Goal: Register for event/course

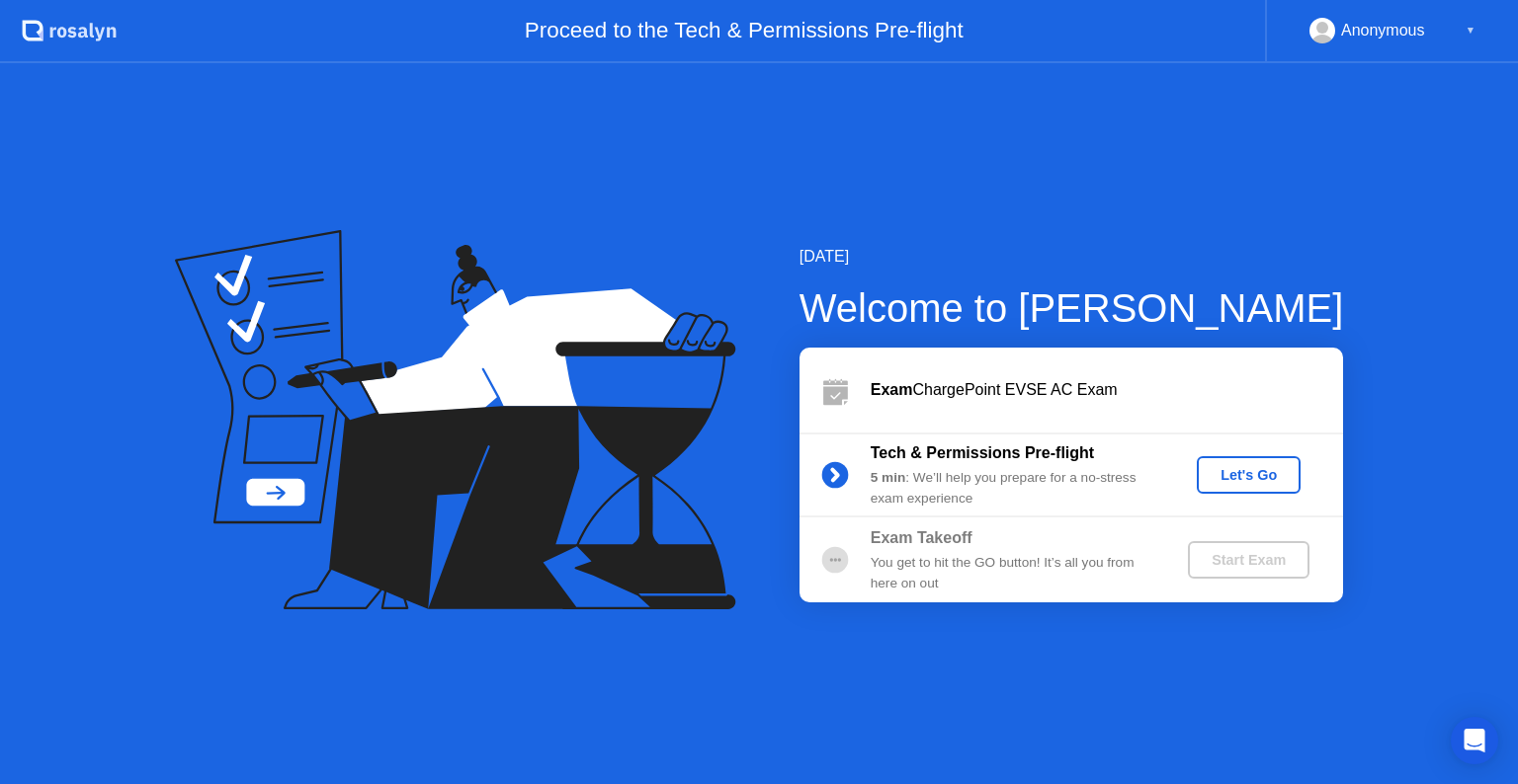
click at [1246, 474] on div "Let's Go" at bounding box center [1248, 475] width 88 height 16
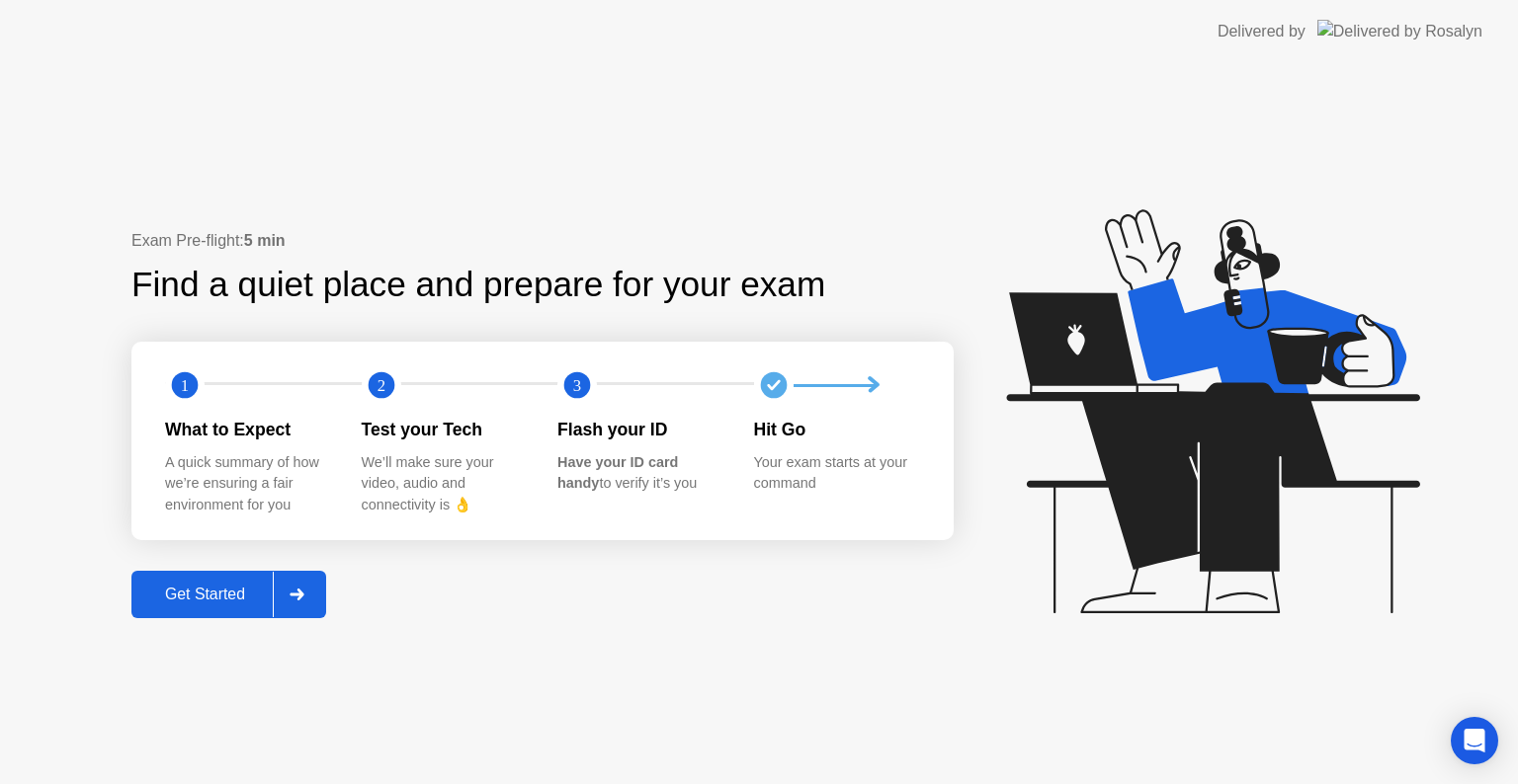
click at [147, 601] on div "Get Started" at bounding box center [205, 595] width 136 height 18
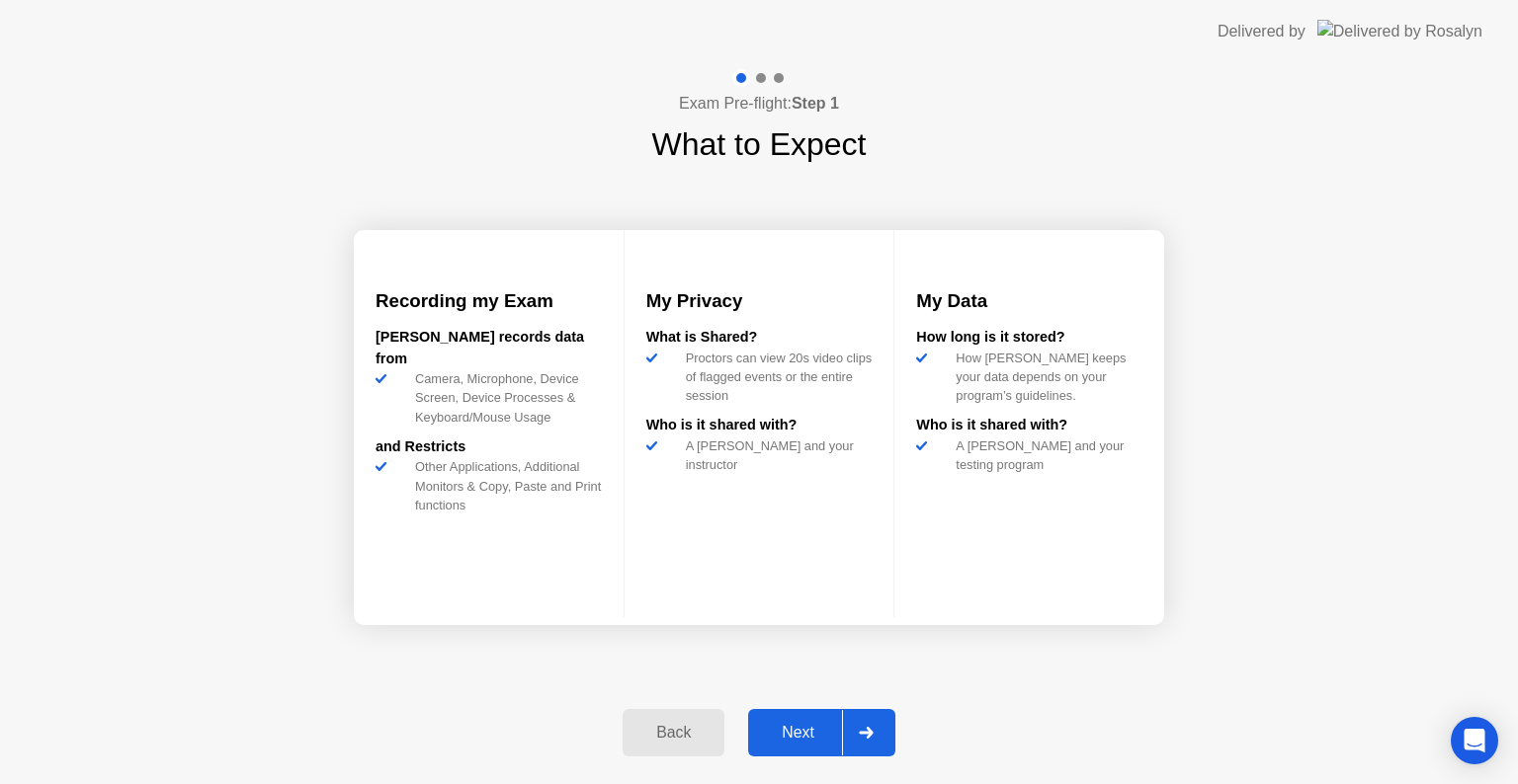
click at [821, 727] on div "Next" at bounding box center [797, 733] width 88 height 18
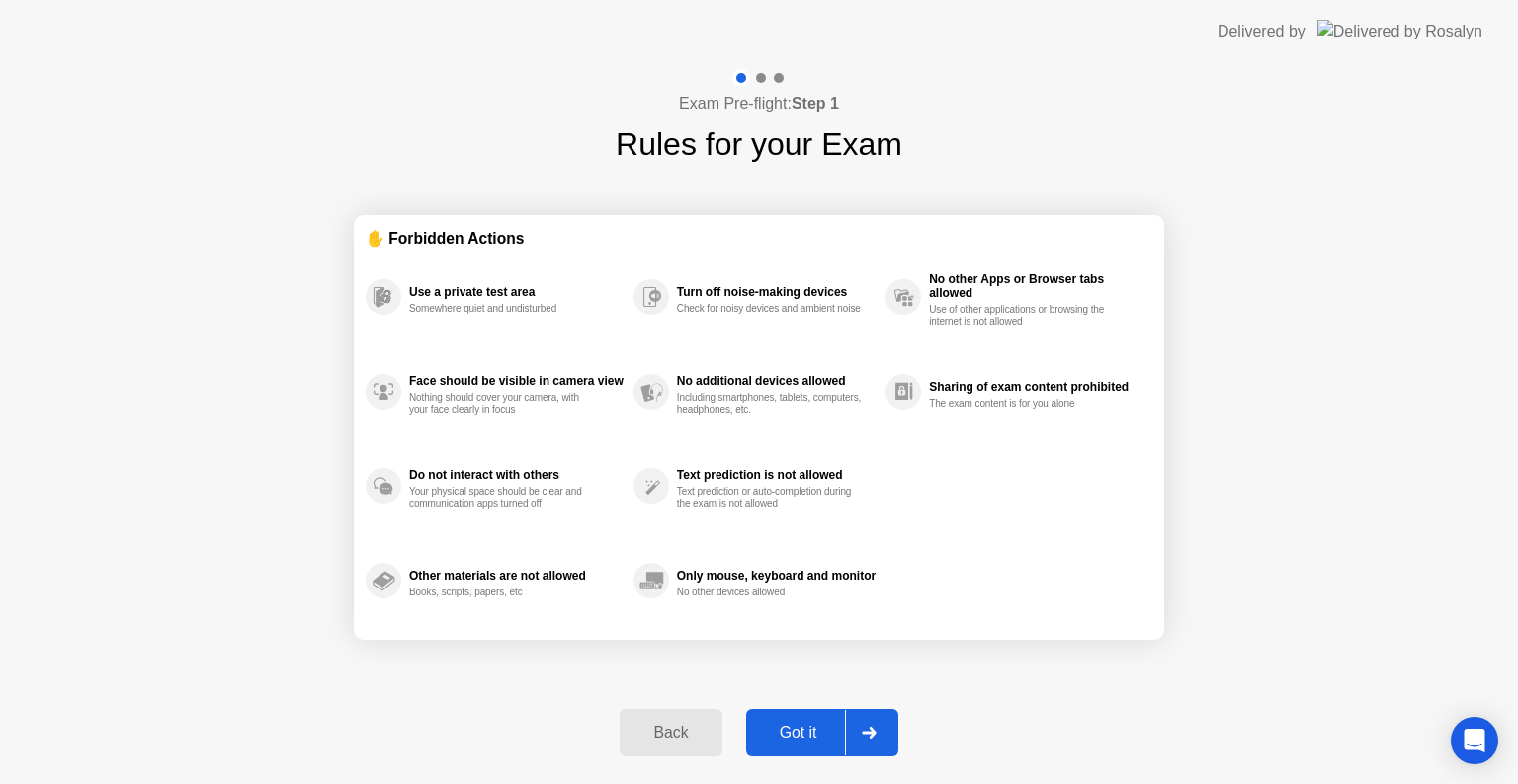
click at [810, 727] on div "Got it" at bounding box center [798, 733] width 93 height 18
select select "**********"
select select "*******"
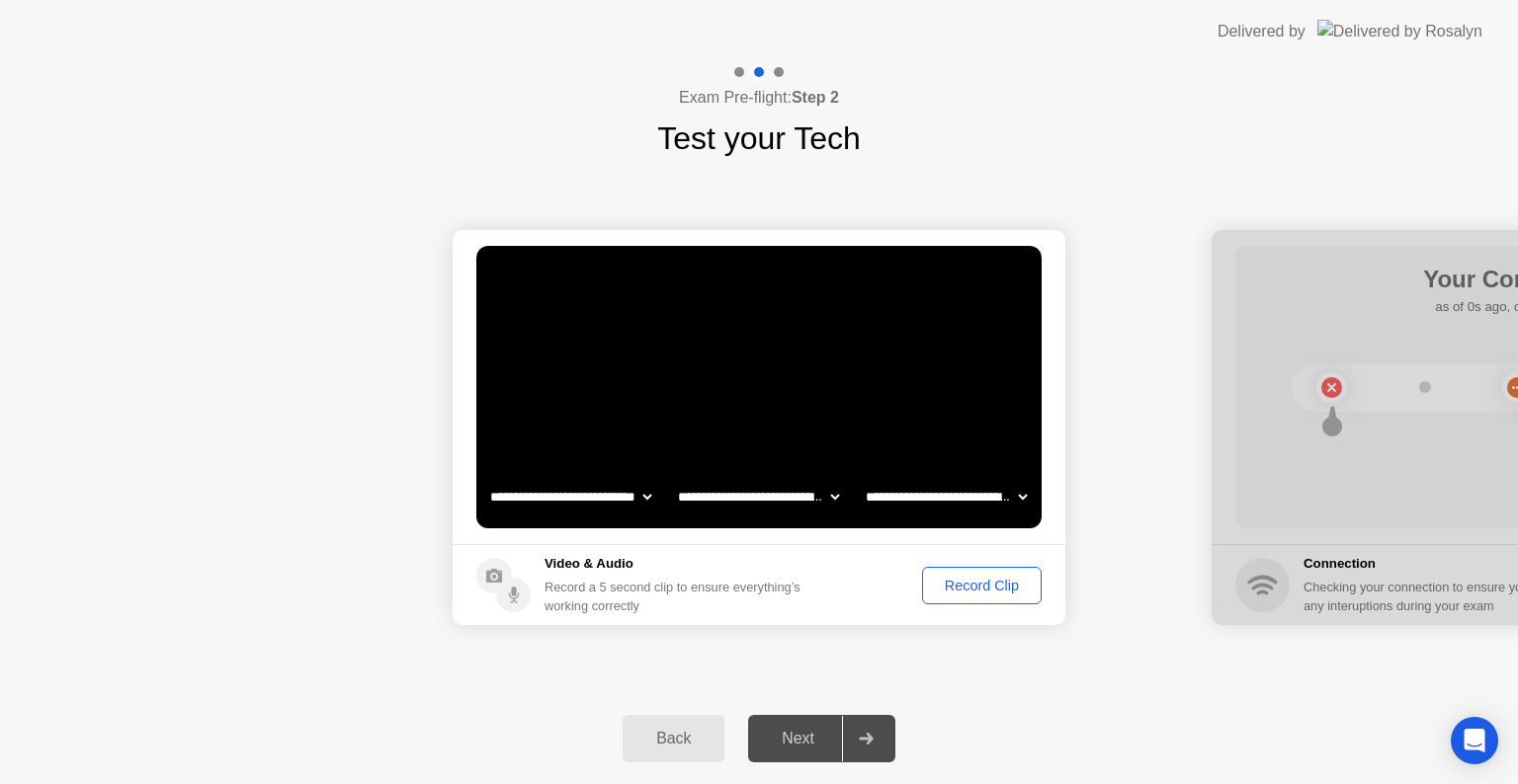
click at [987, 589] on div "Record Clip" at bounding box center [981, 586] width 106 height 16
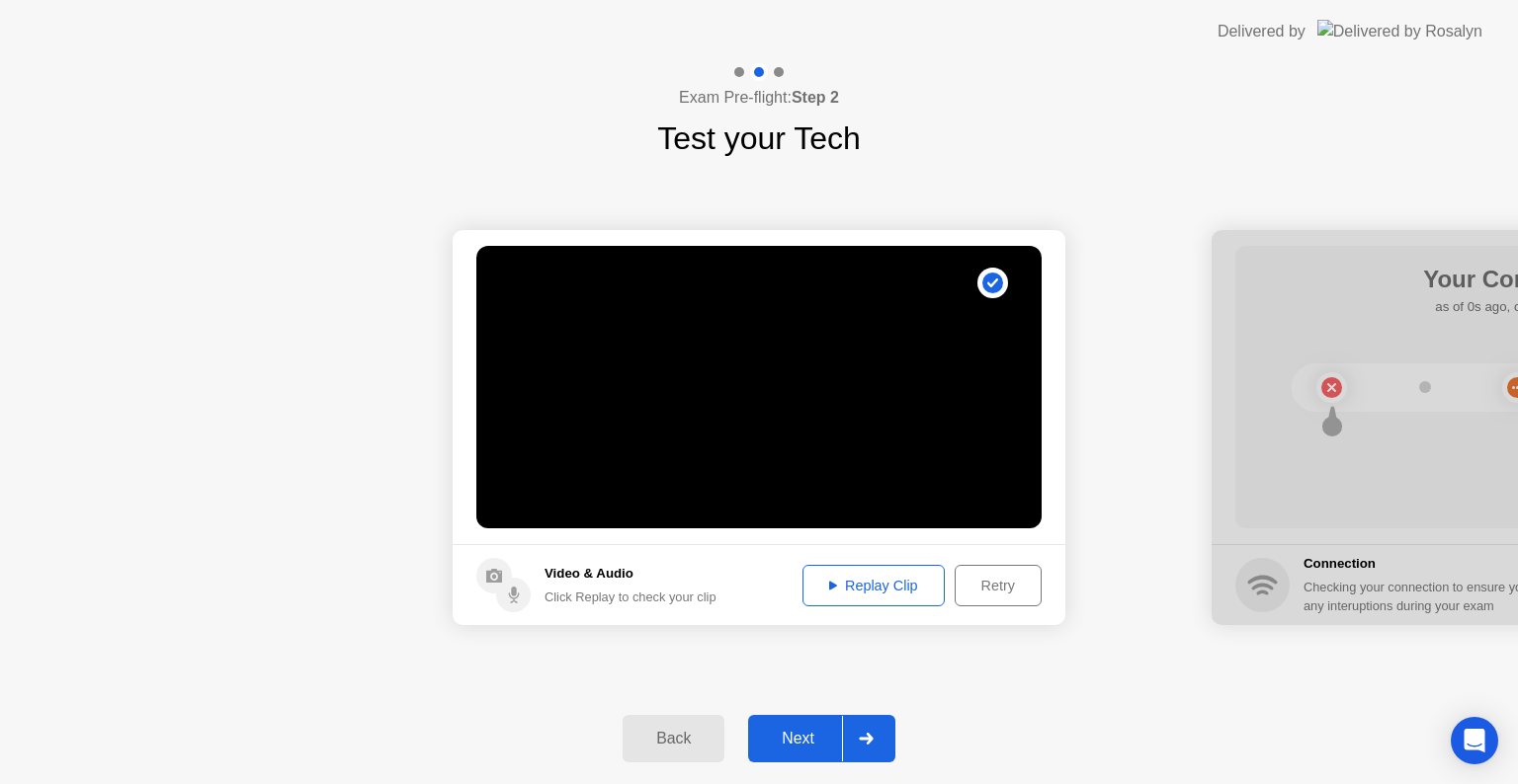
click at [897, 585] on div "Replay Clip" at bounding box center [873, 586] width 129 height 16
click at [843, 585] on div "Replay Clip" at bounding box center [873, 586] width 129 height 16
click at [782, 733] on div "Next" at bounding box center [797, 738] width 88 height 18
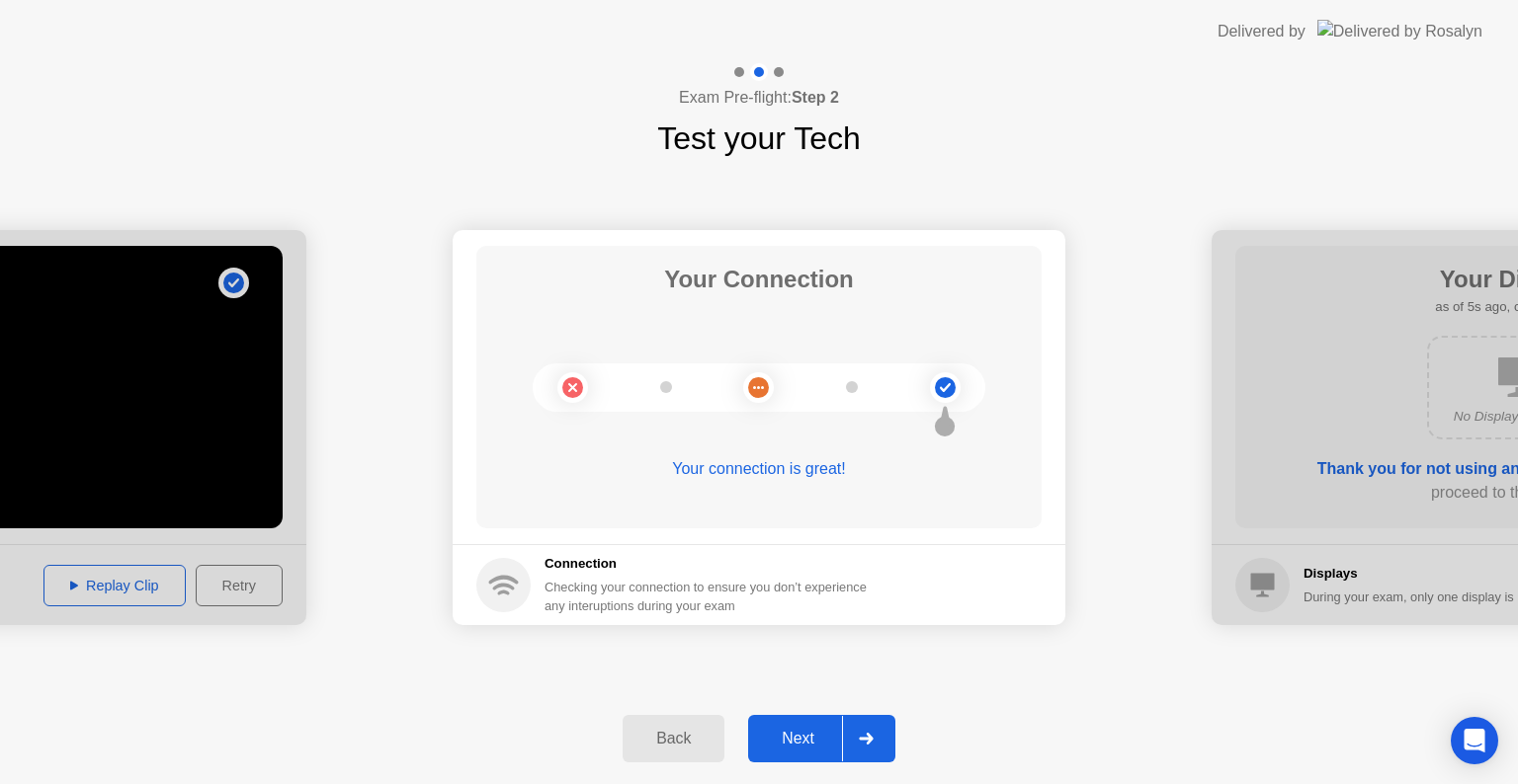
click at [777, 735] on div "Next" at bounding box center [797, 738] width 88 height 18
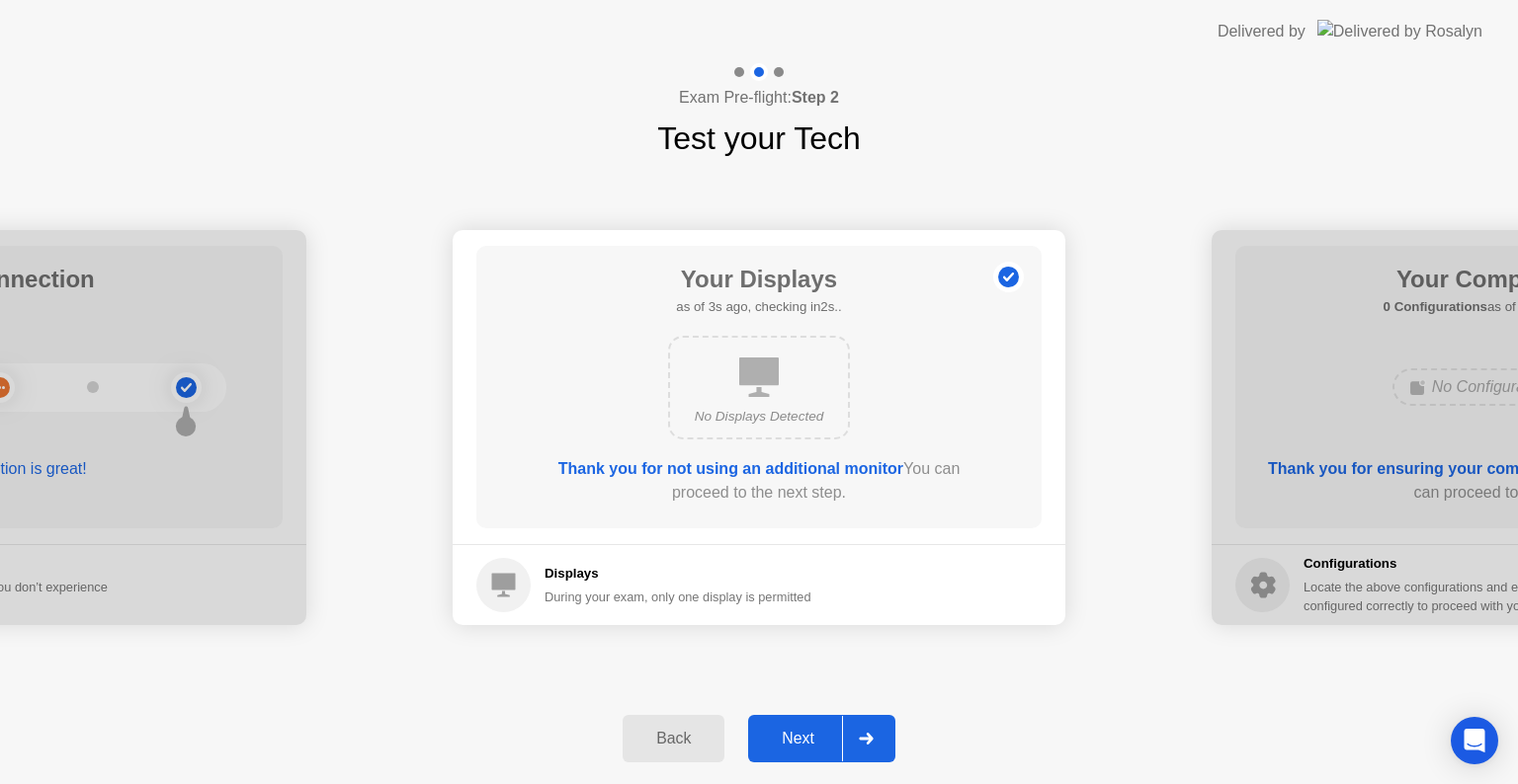
click at [793, 737] on div "Next" at bounding box center [797, 738] width 88 height 18
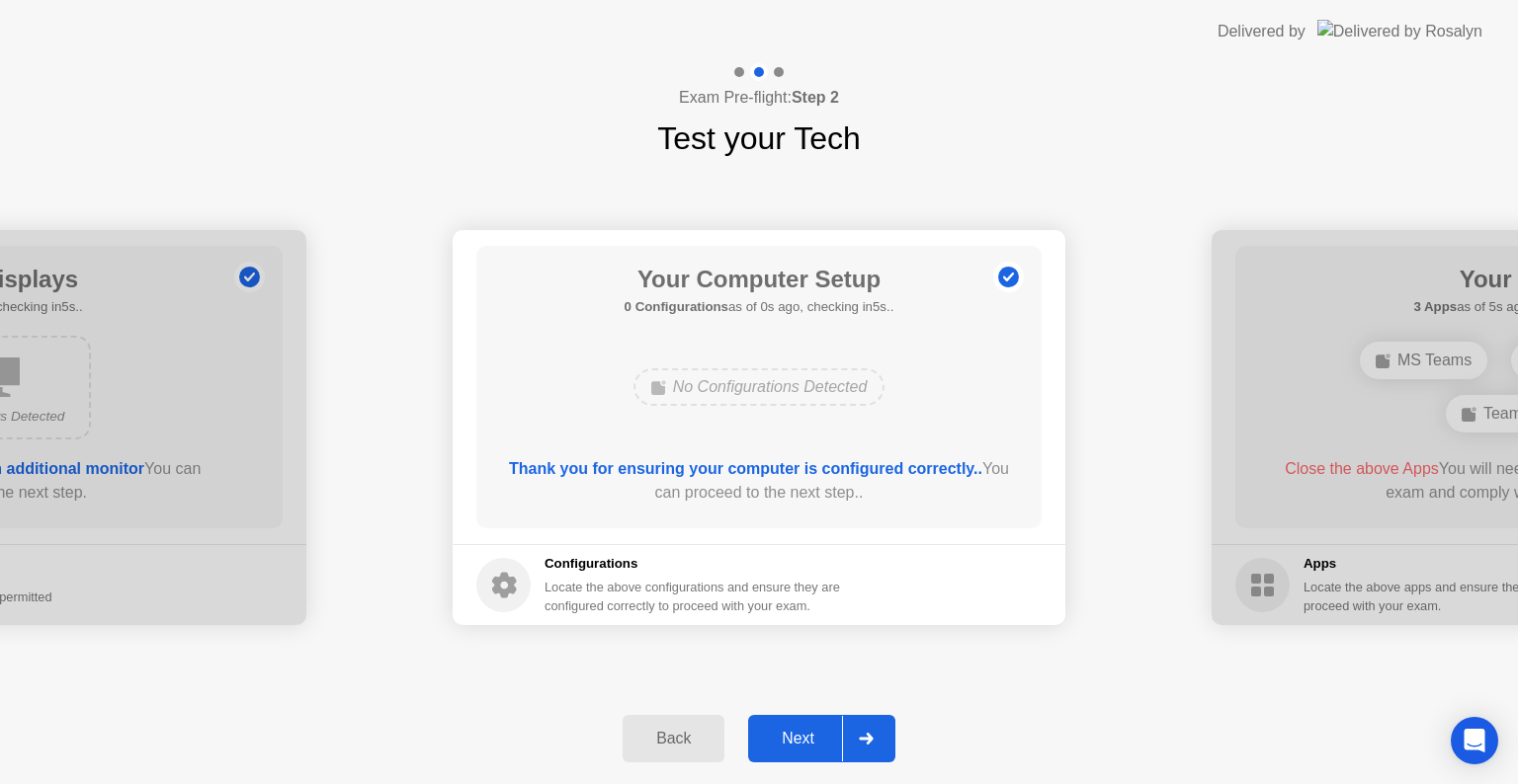
click at [789, 739] on div "Next" at bounding box center [797, 738] width 88 height 18
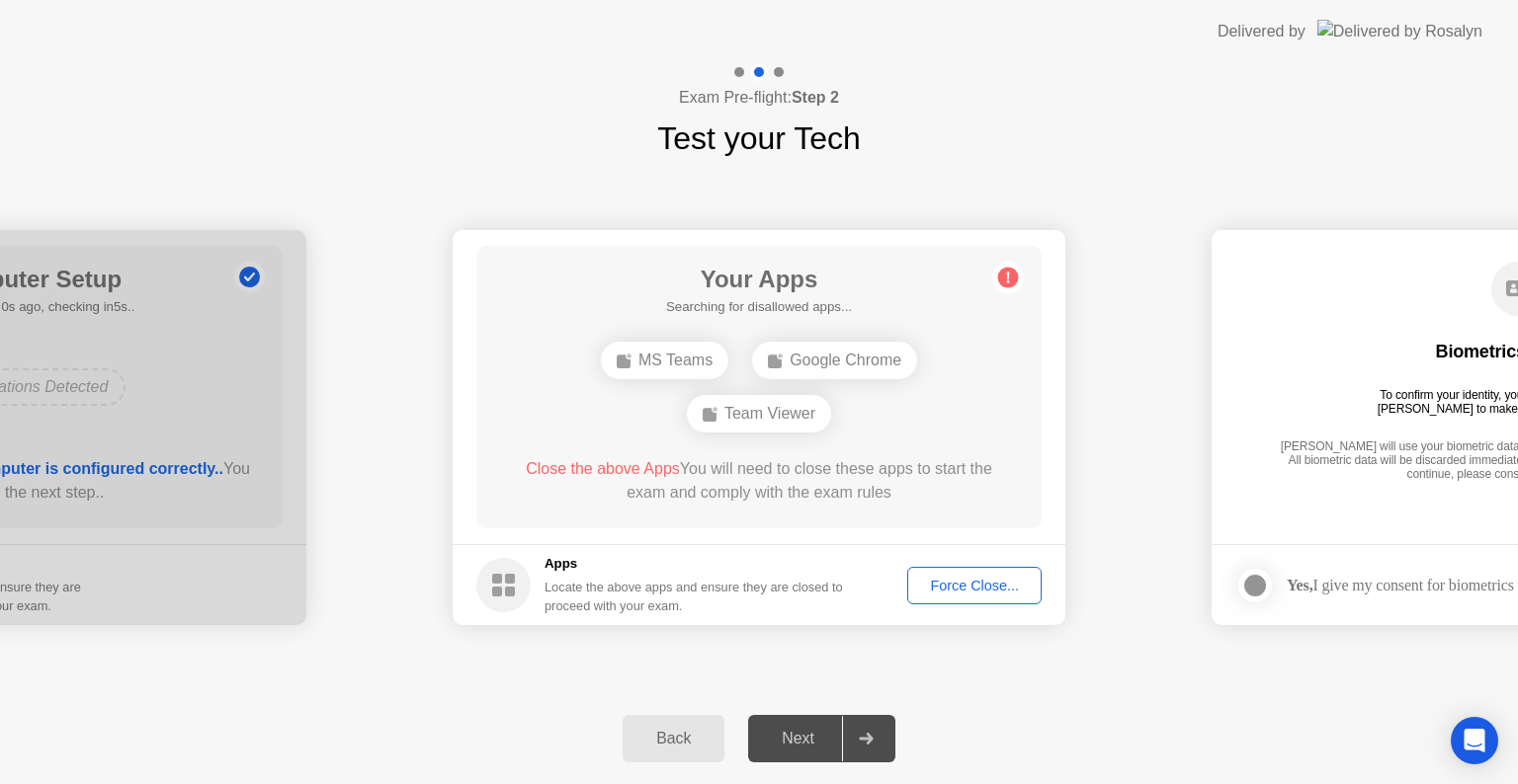
drag, startPoint x: 397, startPoint y: 716, endPoint x: 413, endPoint y: 719, distance: 16.3
click at [407, 719] on div "Back Next" at bounding box center [759, 739] width 1518 height 91
click at [1009, 585] on div "Force Close..." at bounding box center [974, 586] width 121 height 16
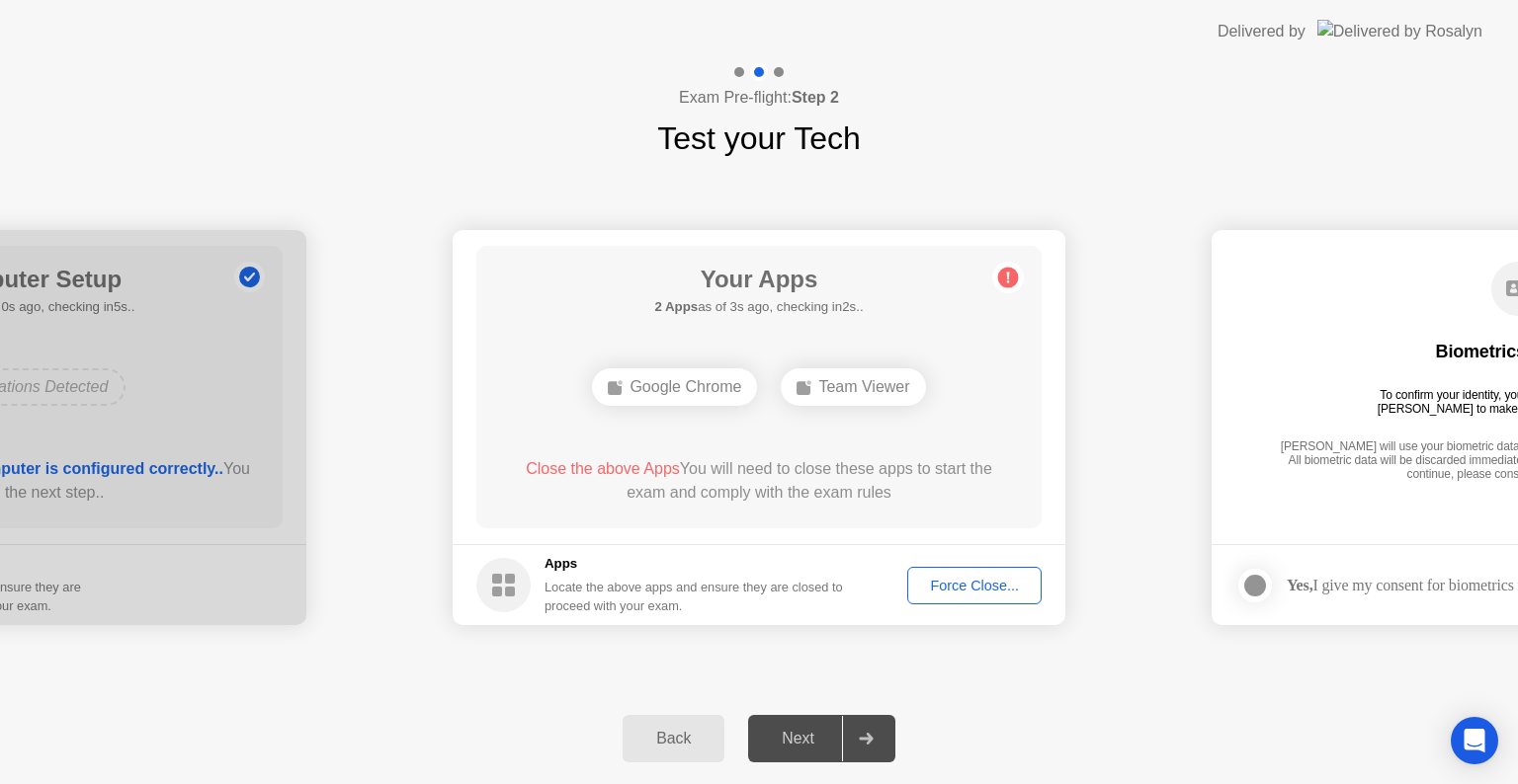
click at [964, 587] on div "Force Close..." at bounding box center [974, 586] width 121 height 16
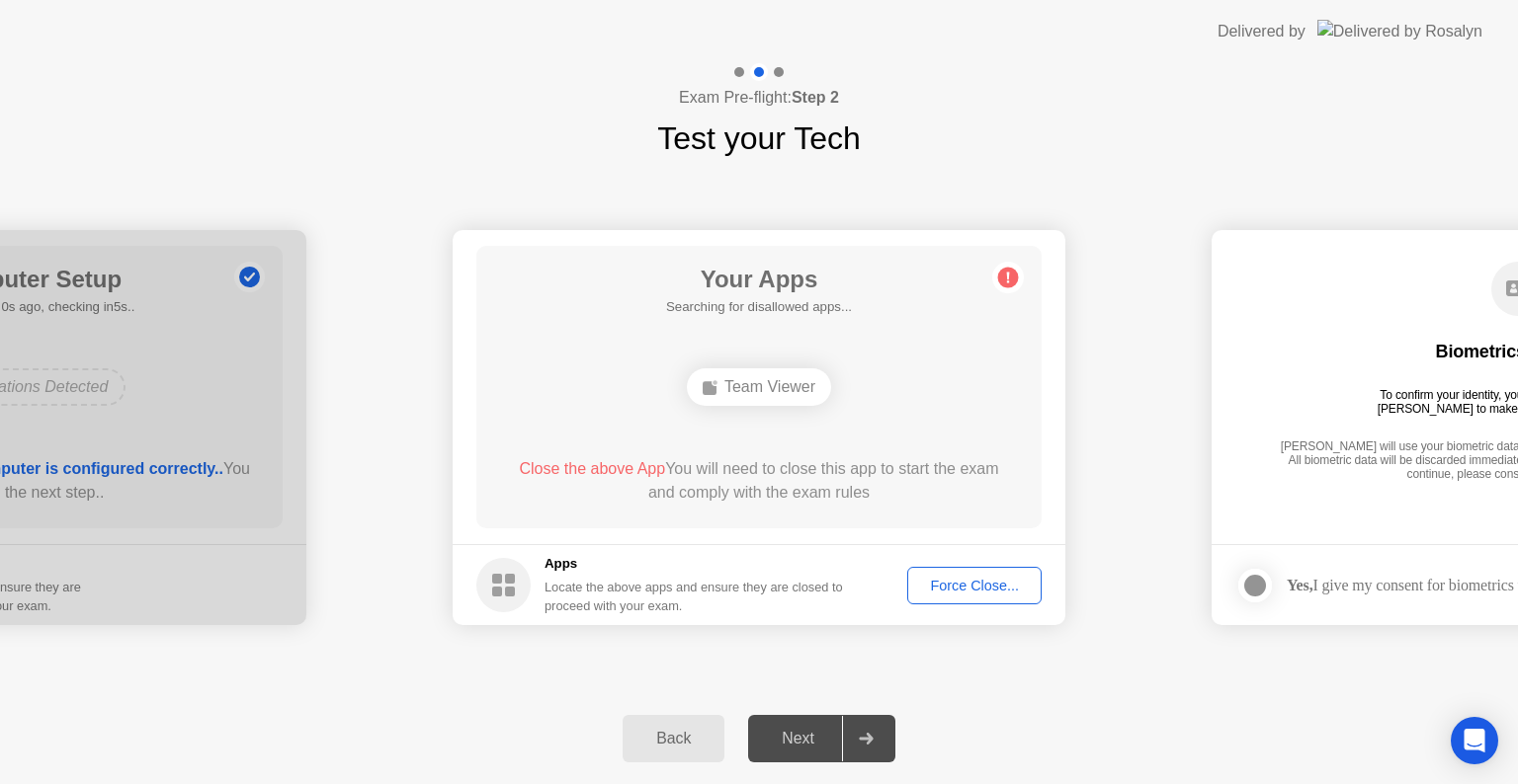
click at [518, 707] on div "Back Next" at bounding box center [759, 739] width 1518 height 91
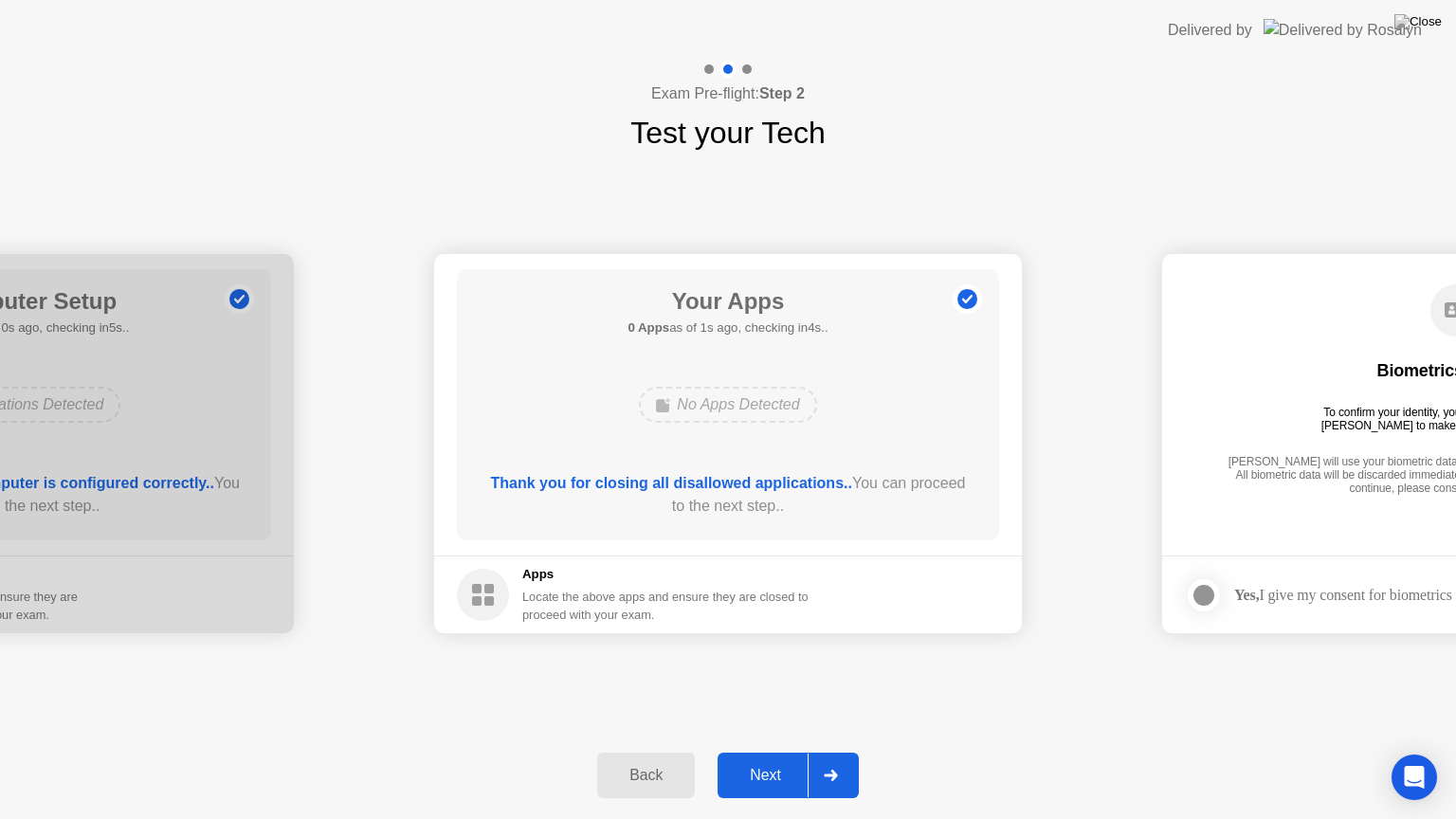
click at [772, 752] on div "Next" at bounding box center [765, 775] width 85 height 17
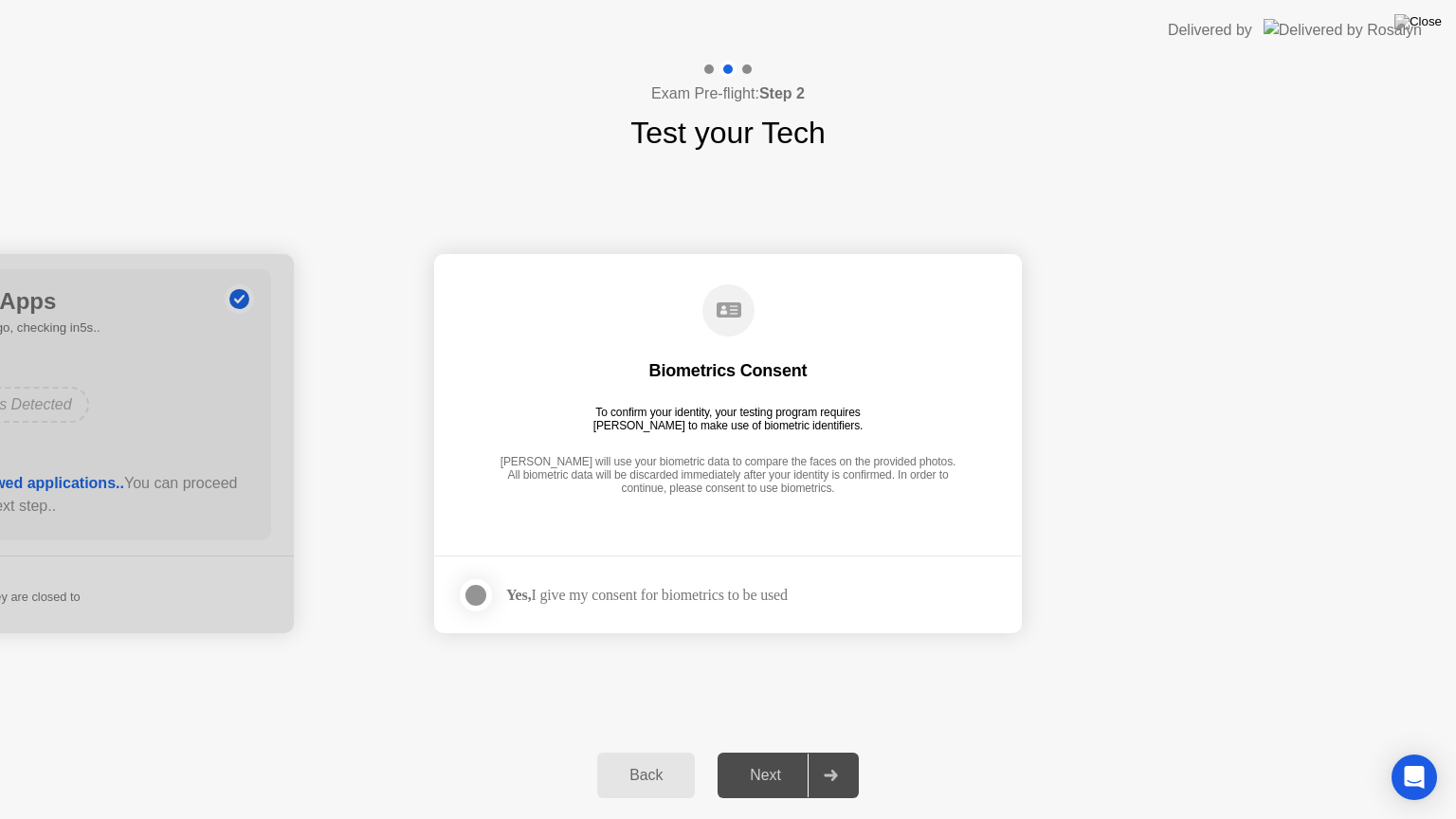
click at [482, 593] on div at bounding box center [476, 596] width 23 height 23
click at [754, 752] on div "Next" at bounding box center [765, 775] width 85 height 17
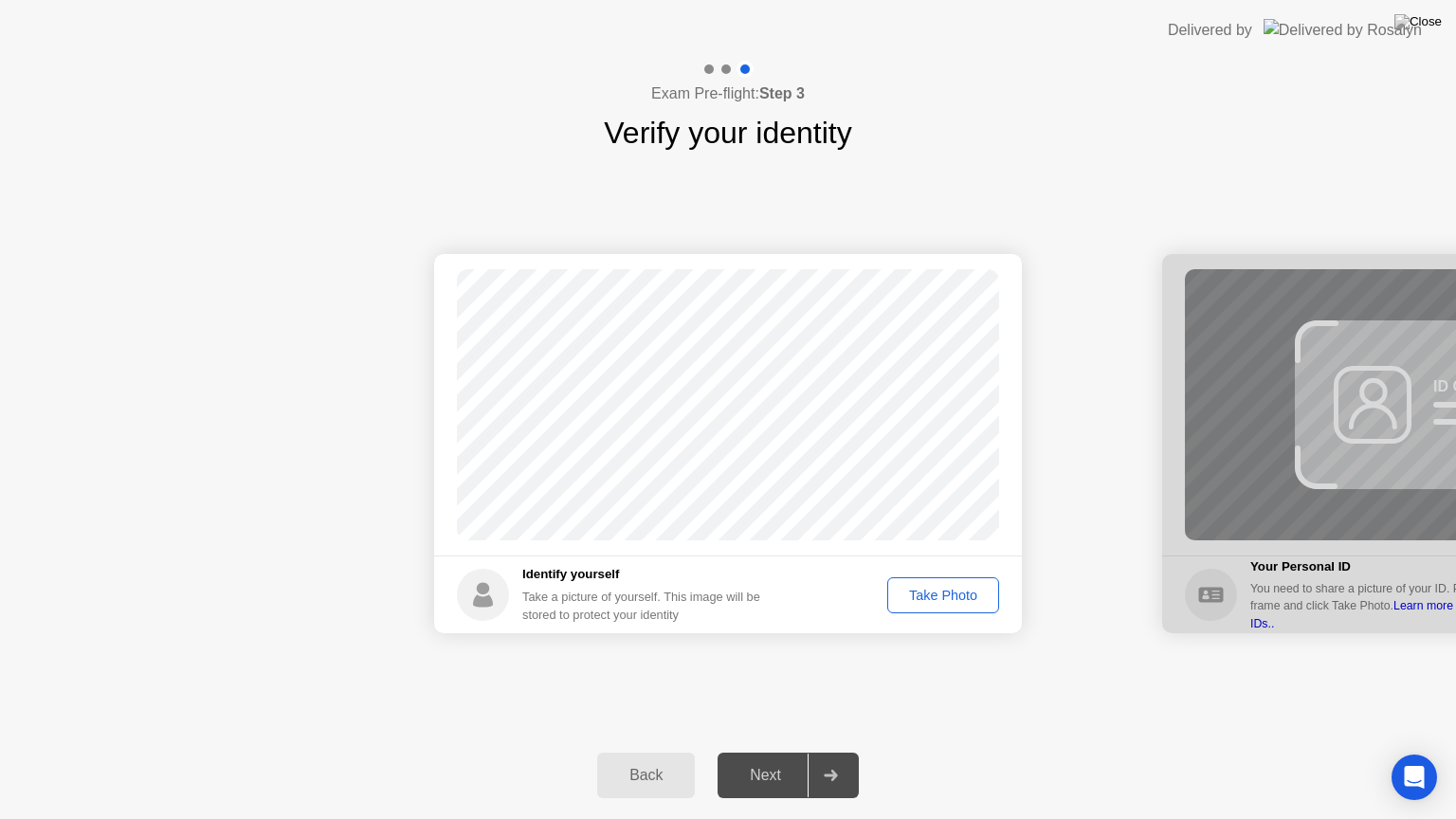
click at [969, 589] on div "Take Photo" at bounding box center [943, 596] width 99 height 15
click at [783, 752] on div "Next" at bounding box center [765, 775] width 85 height 17
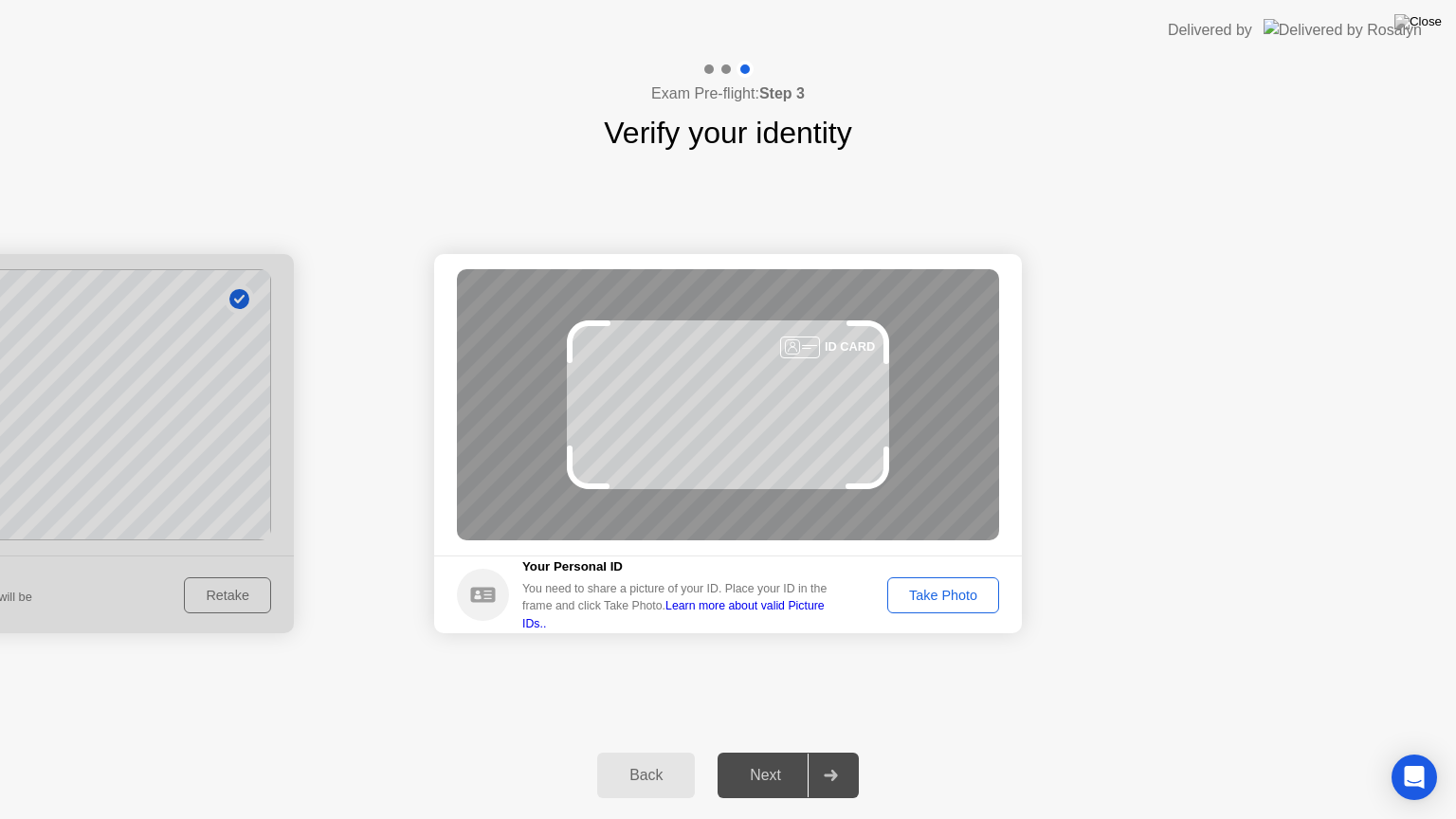
click at [922, 598] on div "Take Photo" at bounding box center [943, 596] width 99 height 15
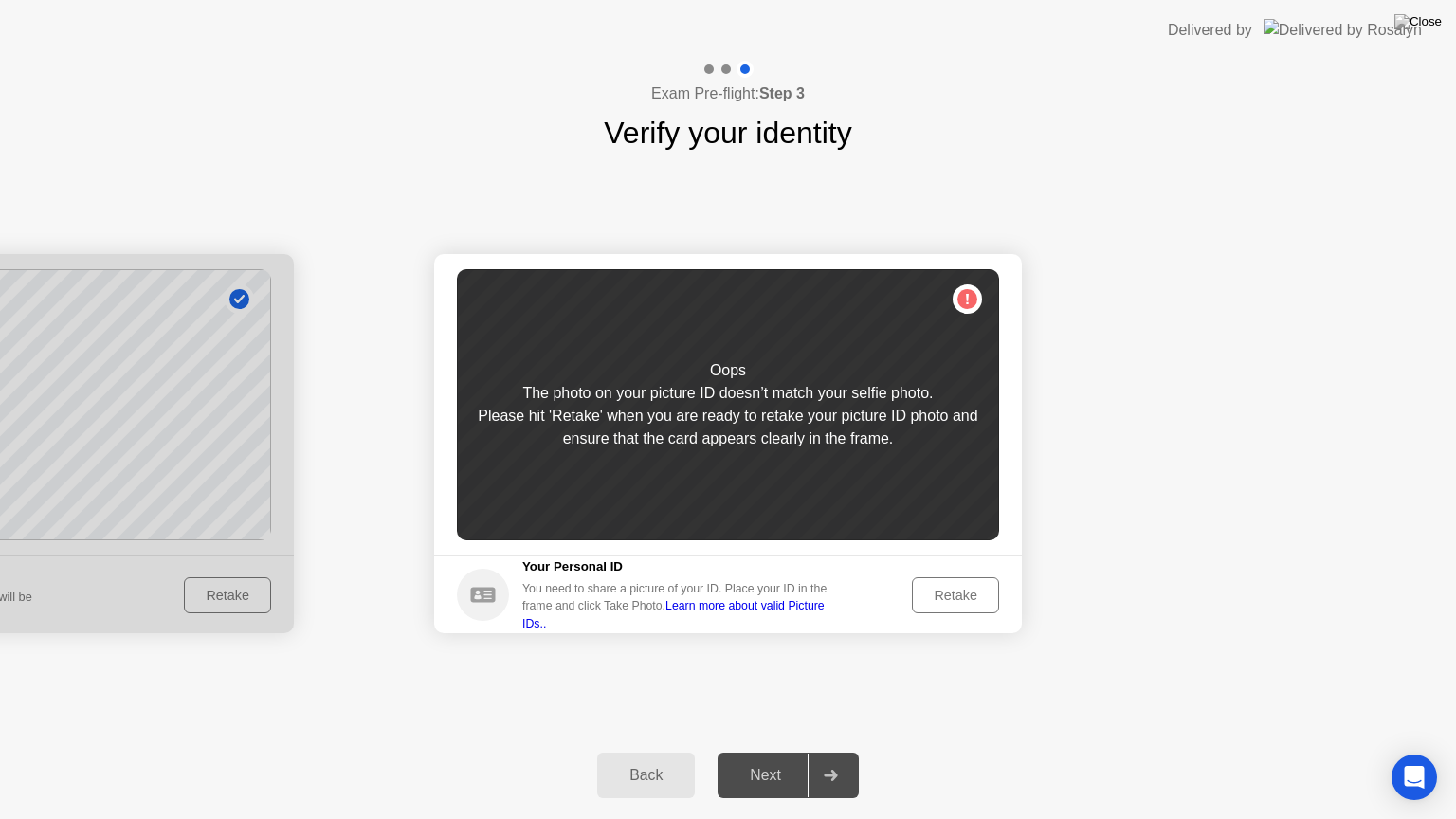
click at [971, 593] on div "Retake" at bounding box center [955, 596] width 74 height 15
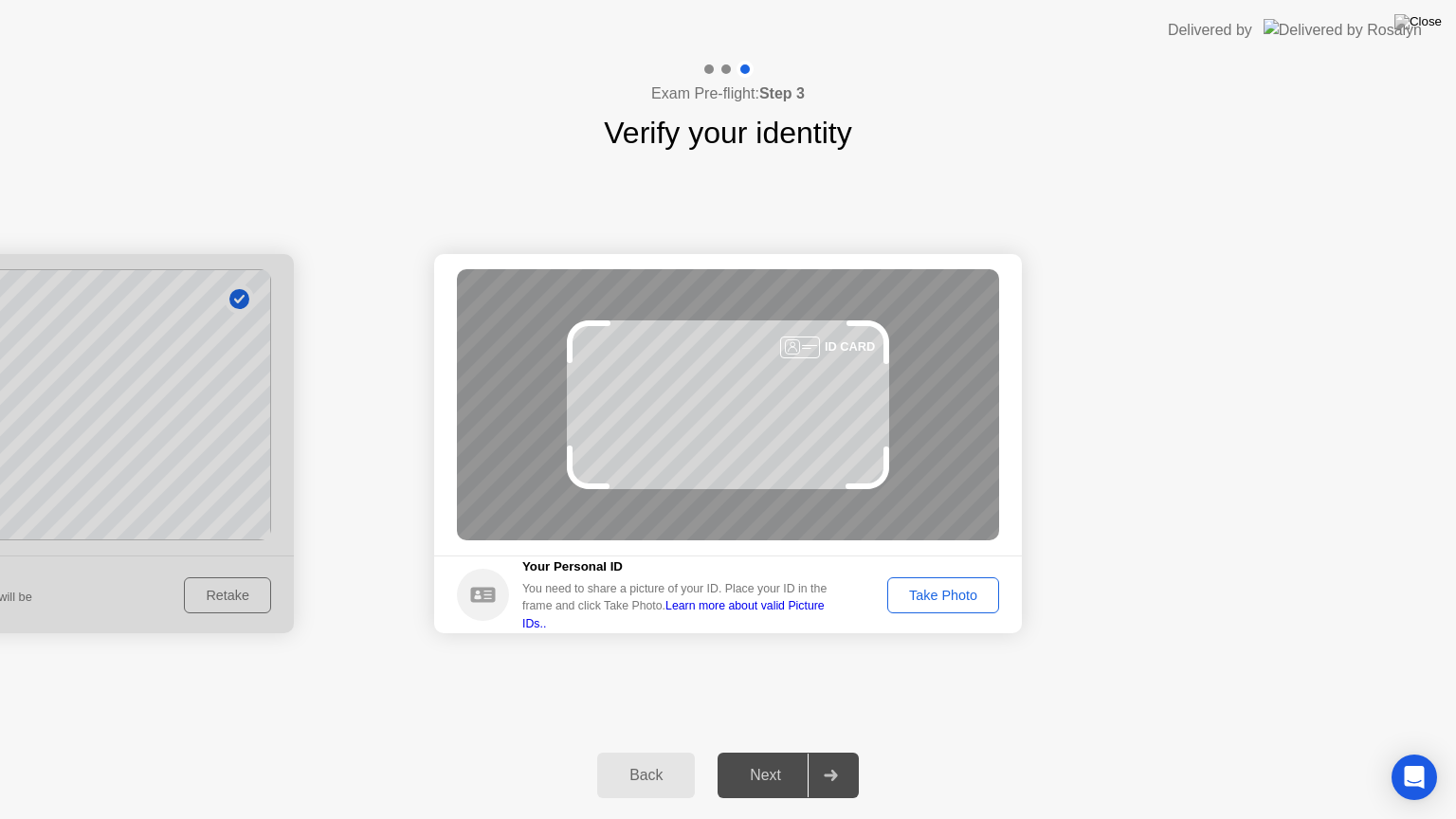
click at [947, 590] on div "Take Photo" at bounding box center [943, 596] width 99 height 15
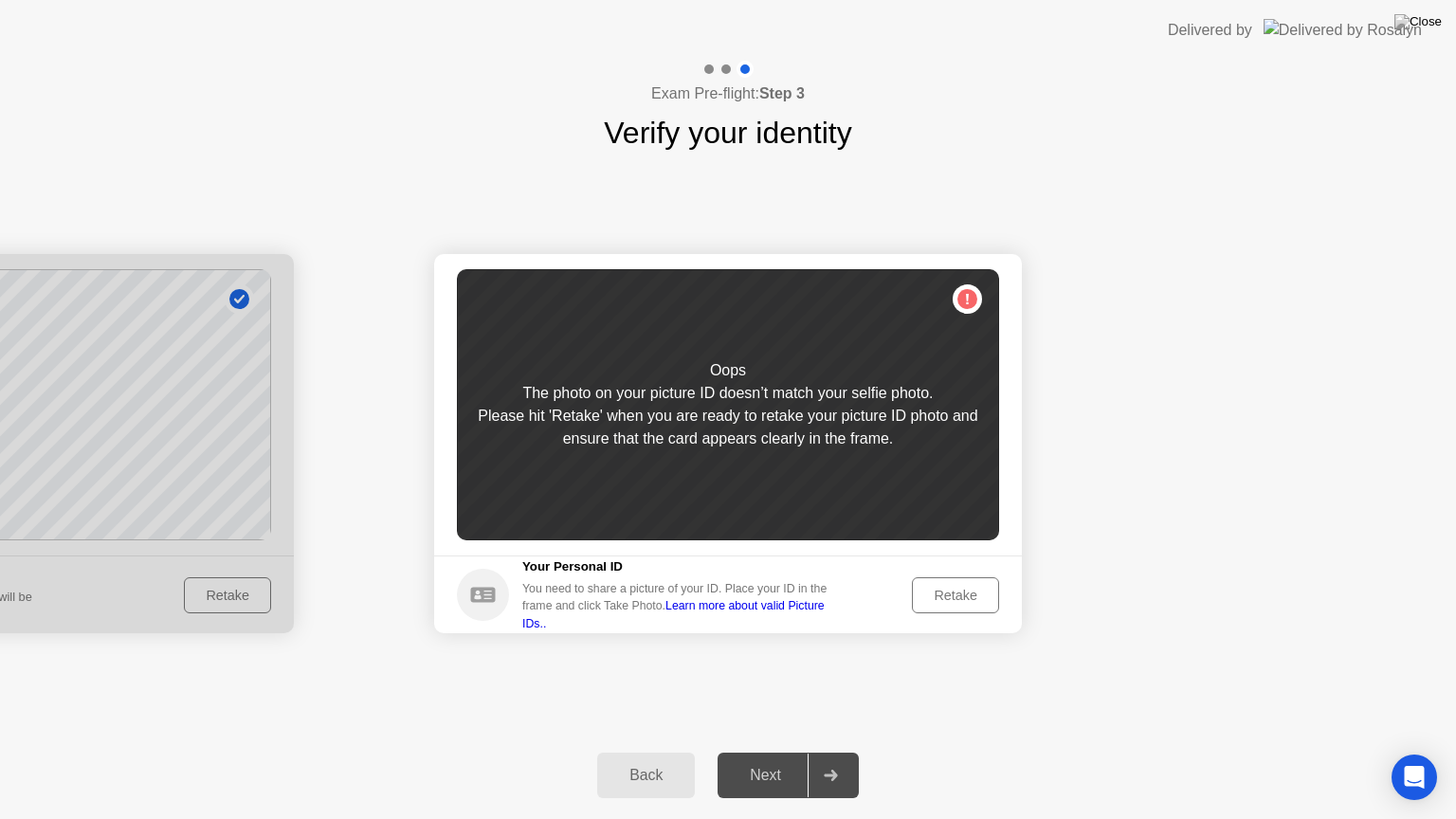
click at [173, 537] on div at bounding box center [0, 443] width 588 height 379
click at [663, 752] on div "Back" at bounding box center [646, 775] width 86 height 17
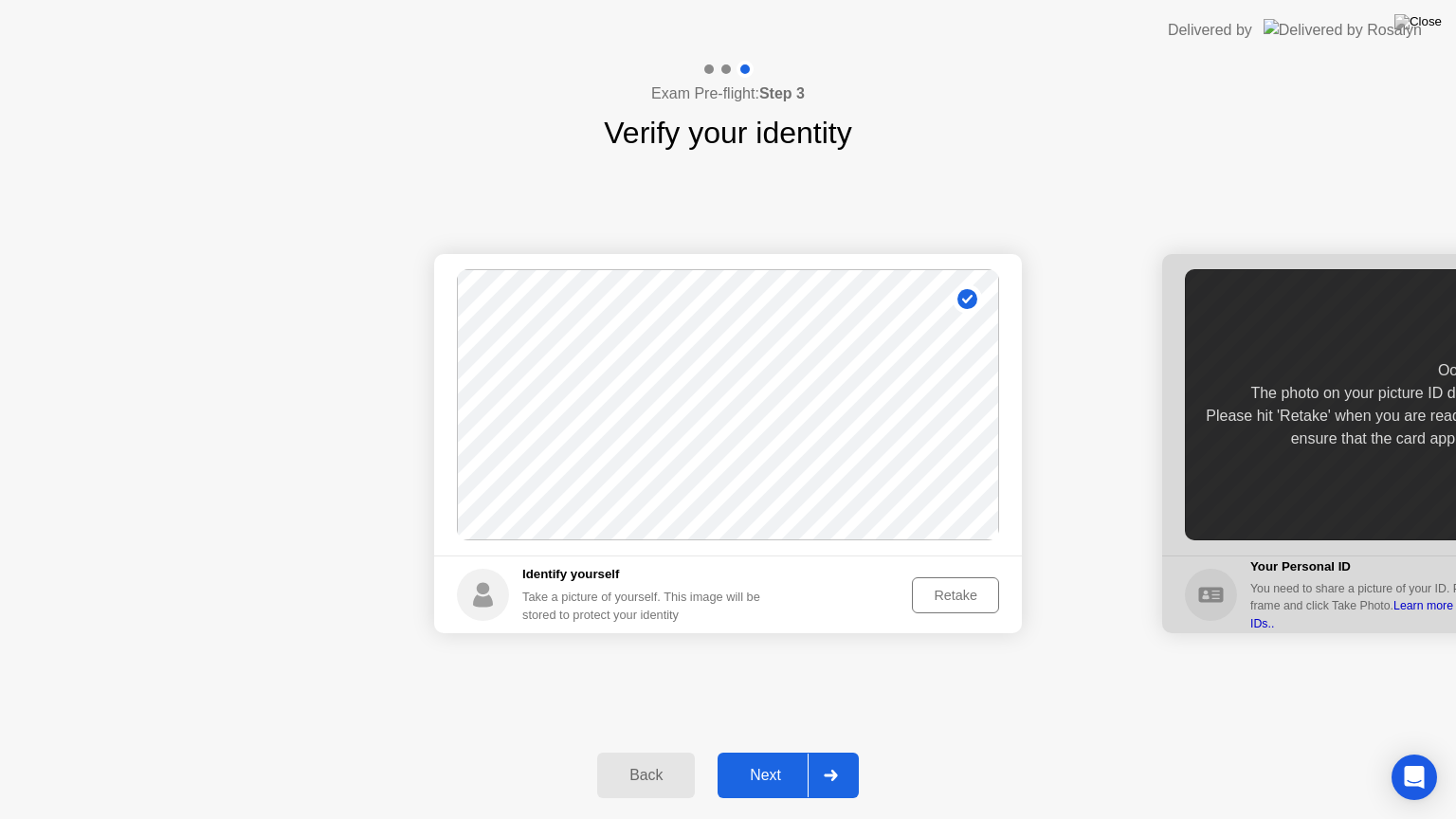
click at [978, 595] on div "Retake" at bounding box center [955, 596] width 74 height 15
click at [940, 600] on div "Take Photo" at bounding box center [943, 596] width 99 height 15
click at [777, 752] on div "Next" at bounding box center [765, 775] width 85 height 17
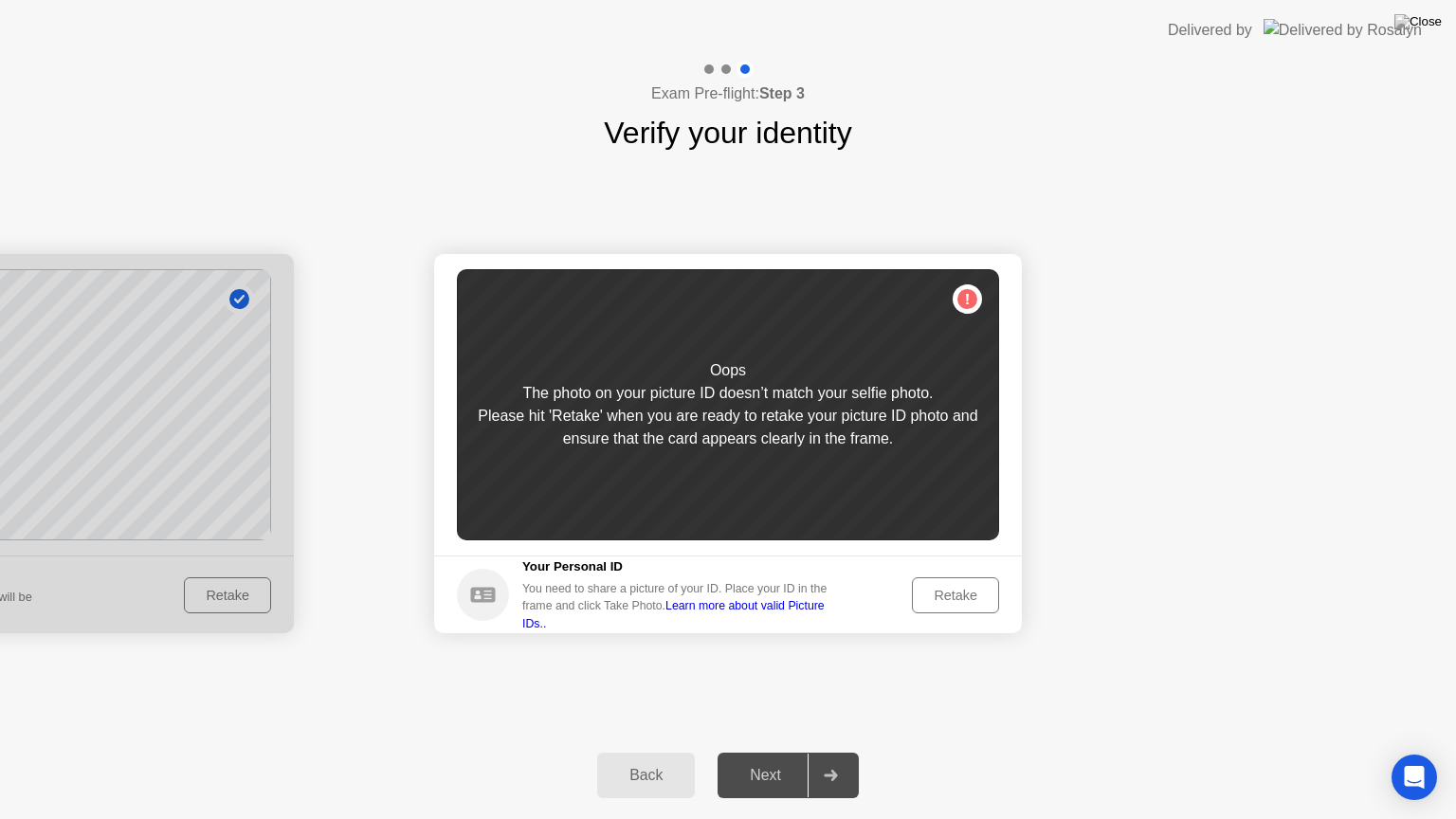
click at [955, 605] on button "Retake" at bounding box center [955, 596] width 87 height 36
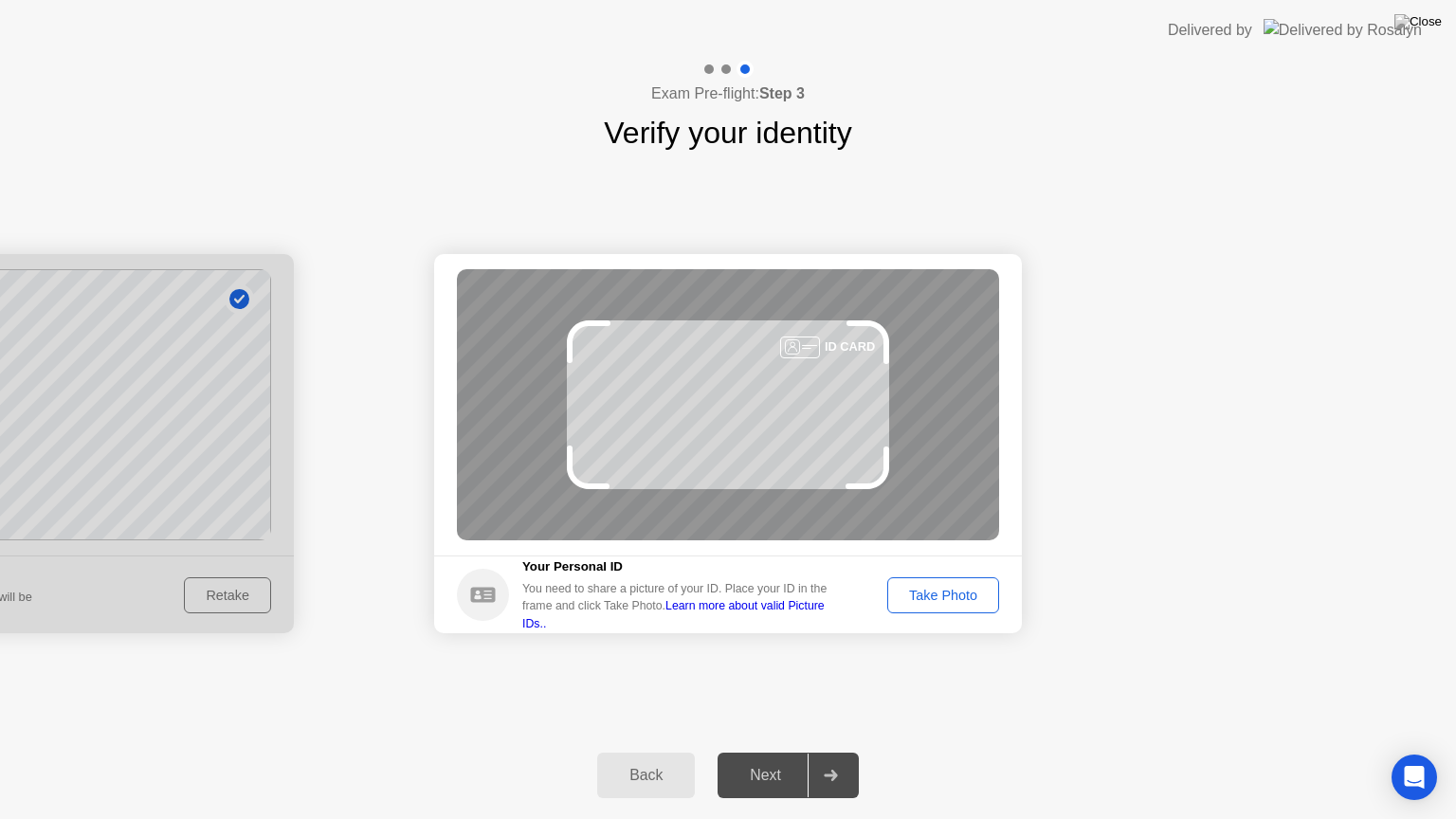
click at [914, 599] on div "Take Photo" at bounding box center [943, 596] width 99 height 15
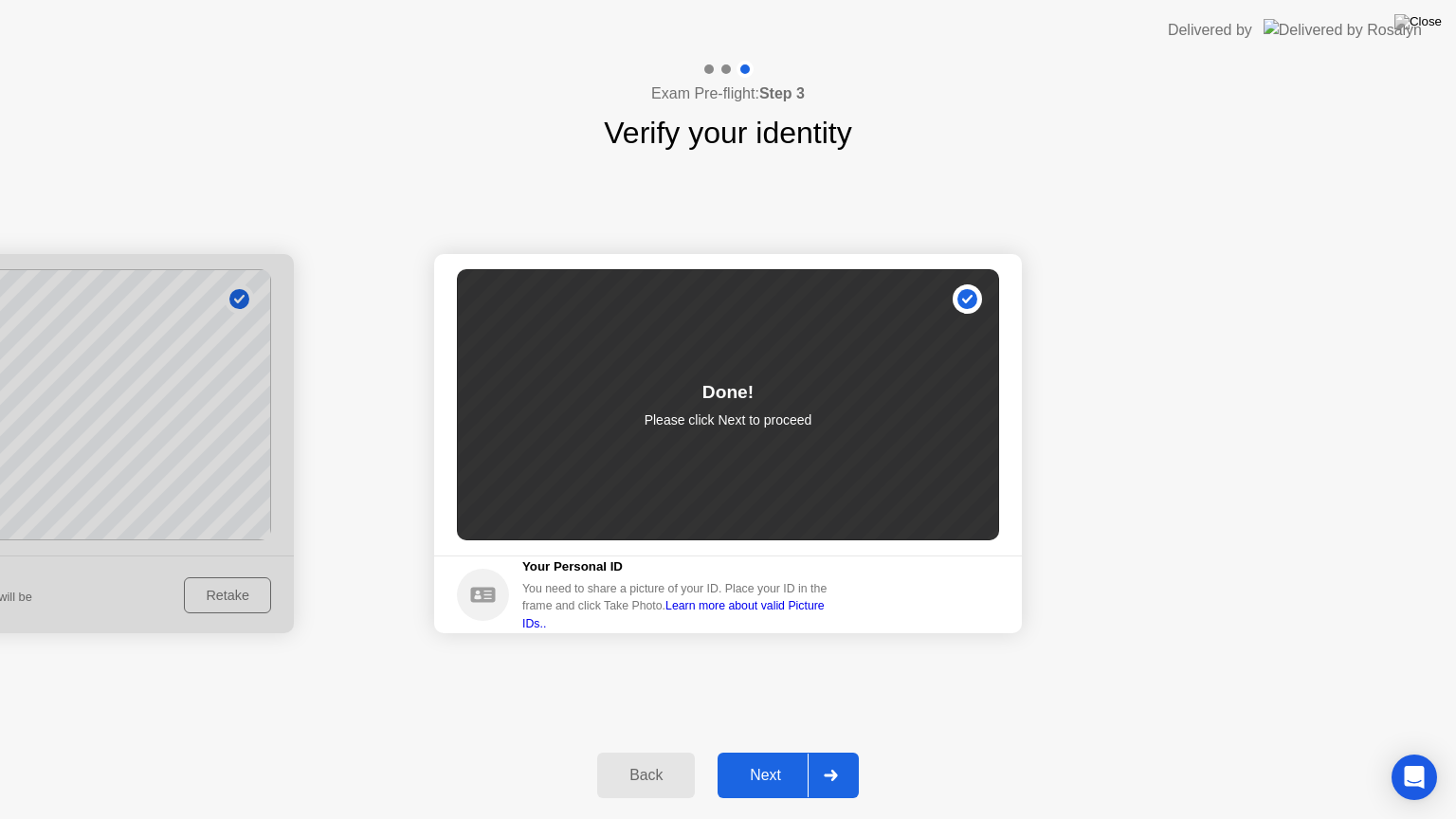
click at [774, 752] on div "Next" at bounding box center [765, 775] width 85 height 17
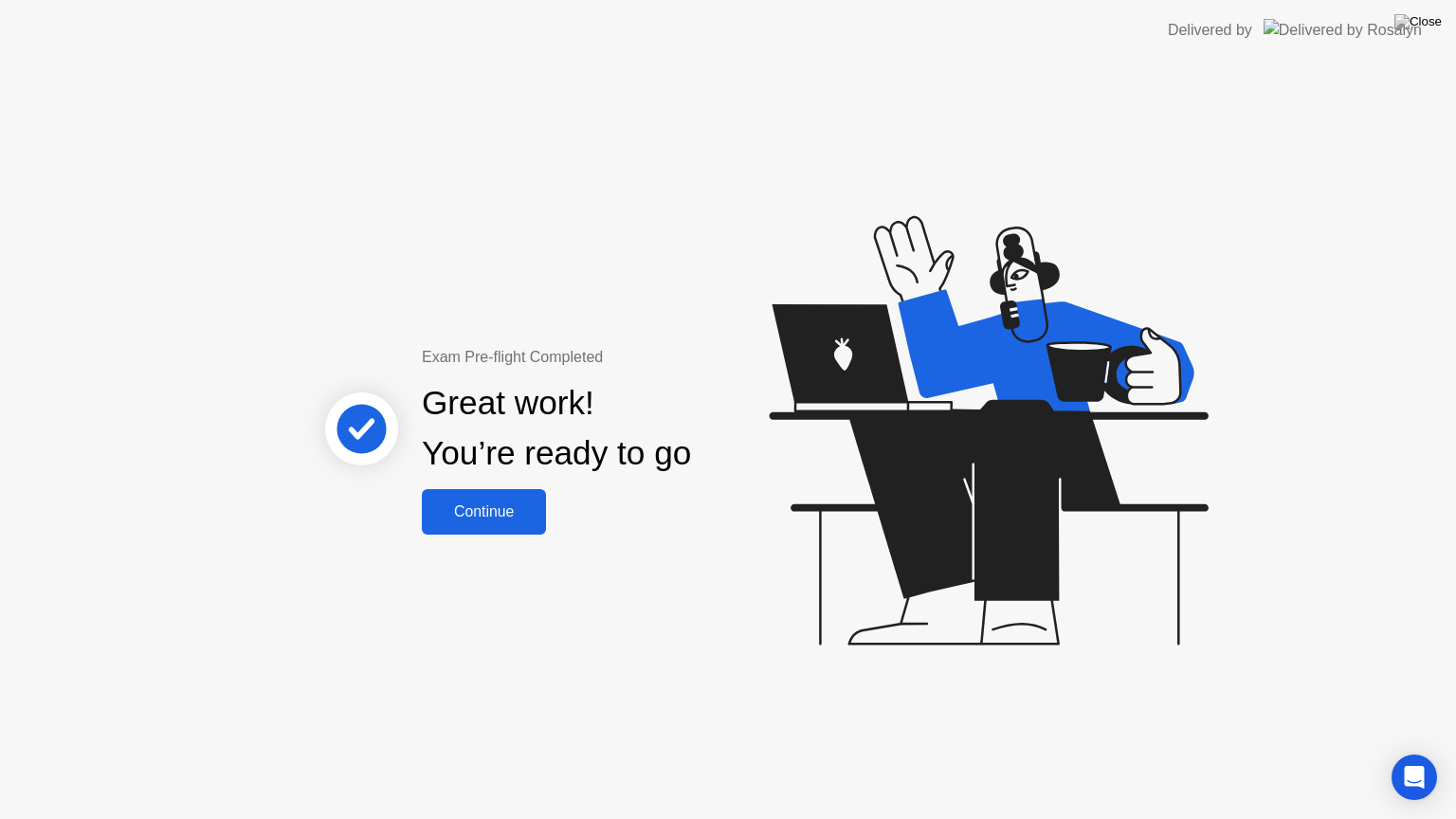
click at [459, 520] on div "Continue" at bounding box center [483, 512] width 113 height 17
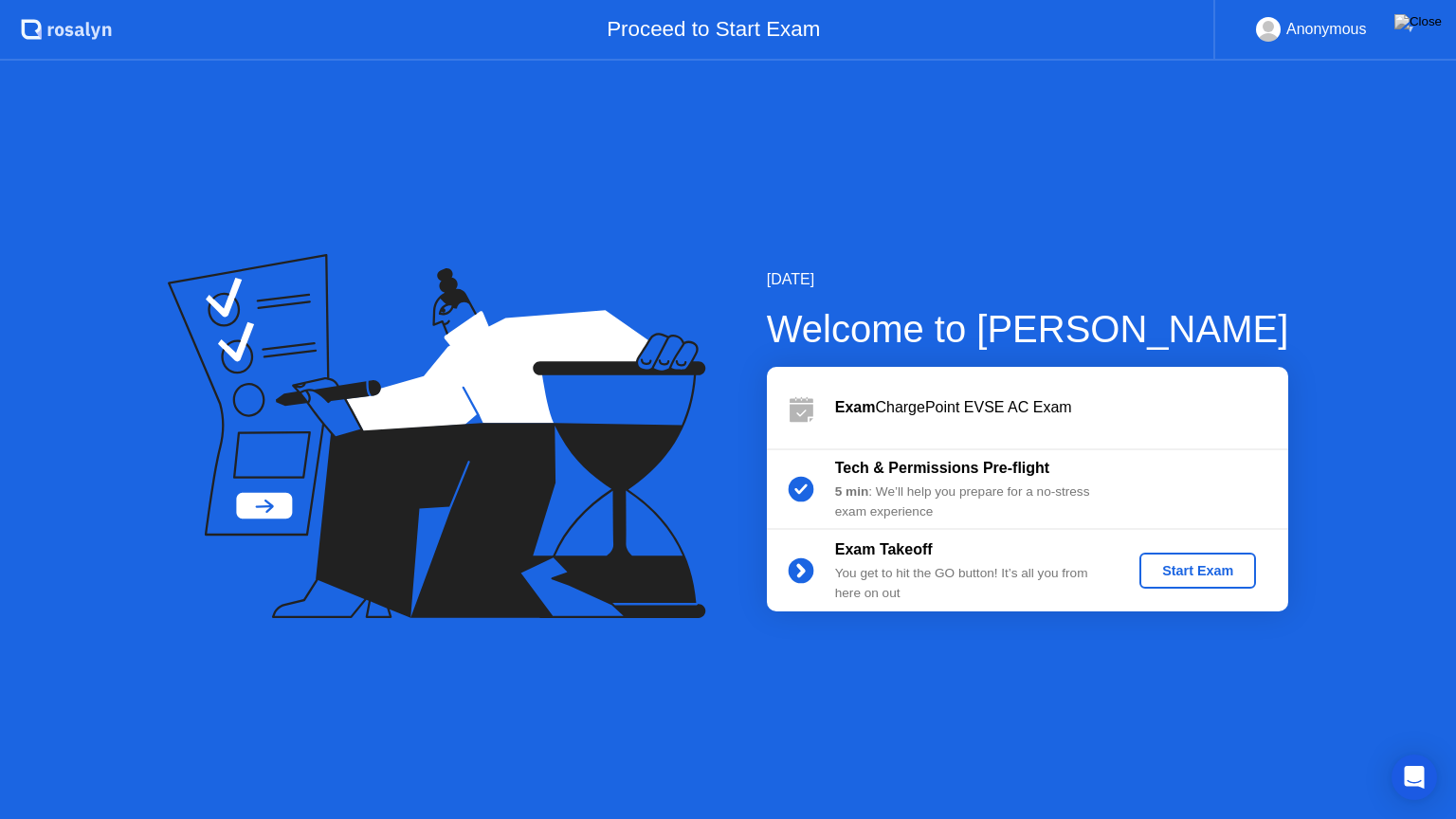
click at [1213, 563] on div "Start Exam" at bounding box center [1197, 571] width 102 height 15
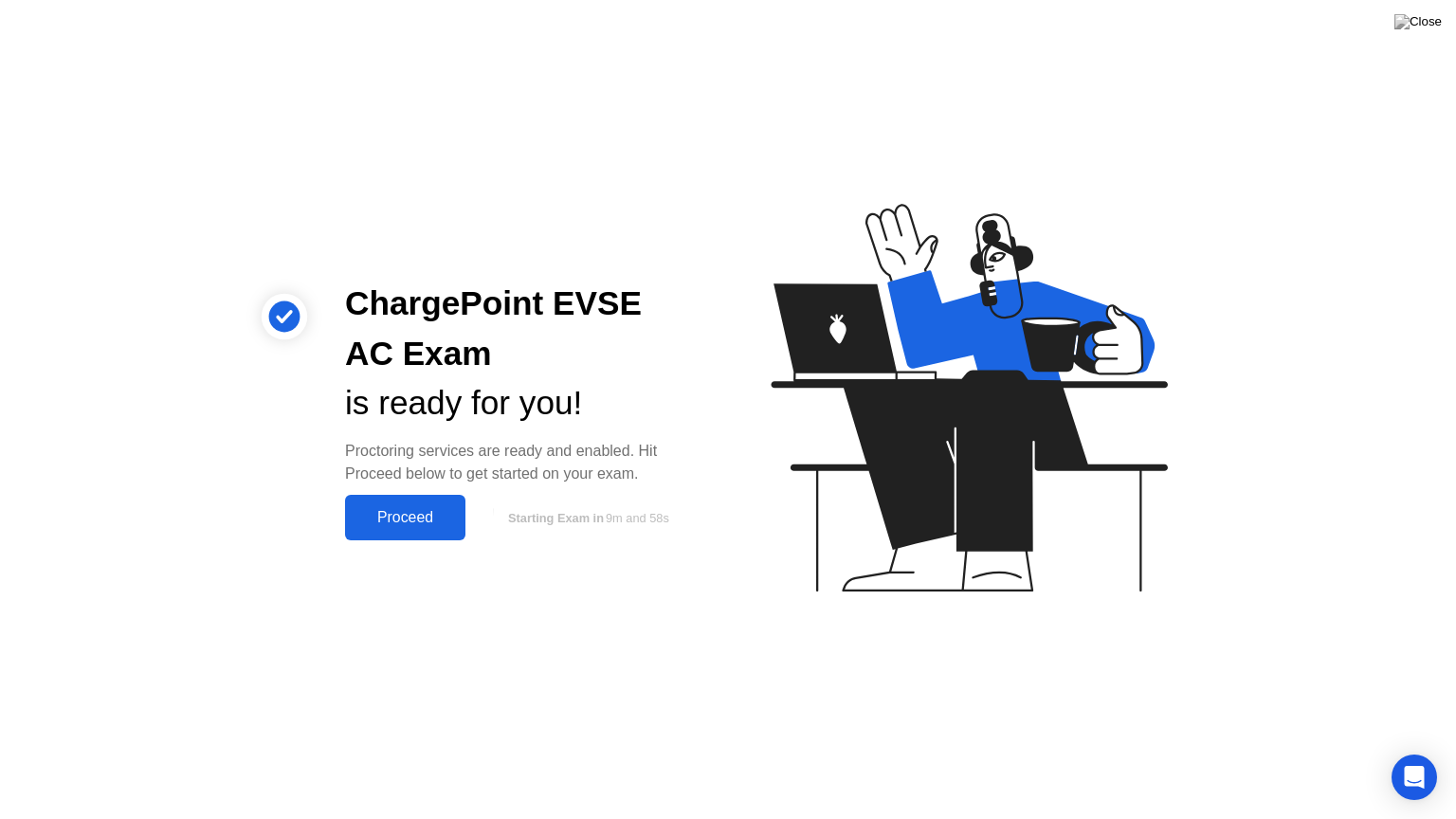
click at [402, 509] on div "Proceed" at bounding box center [405, 518] width 109 height 17
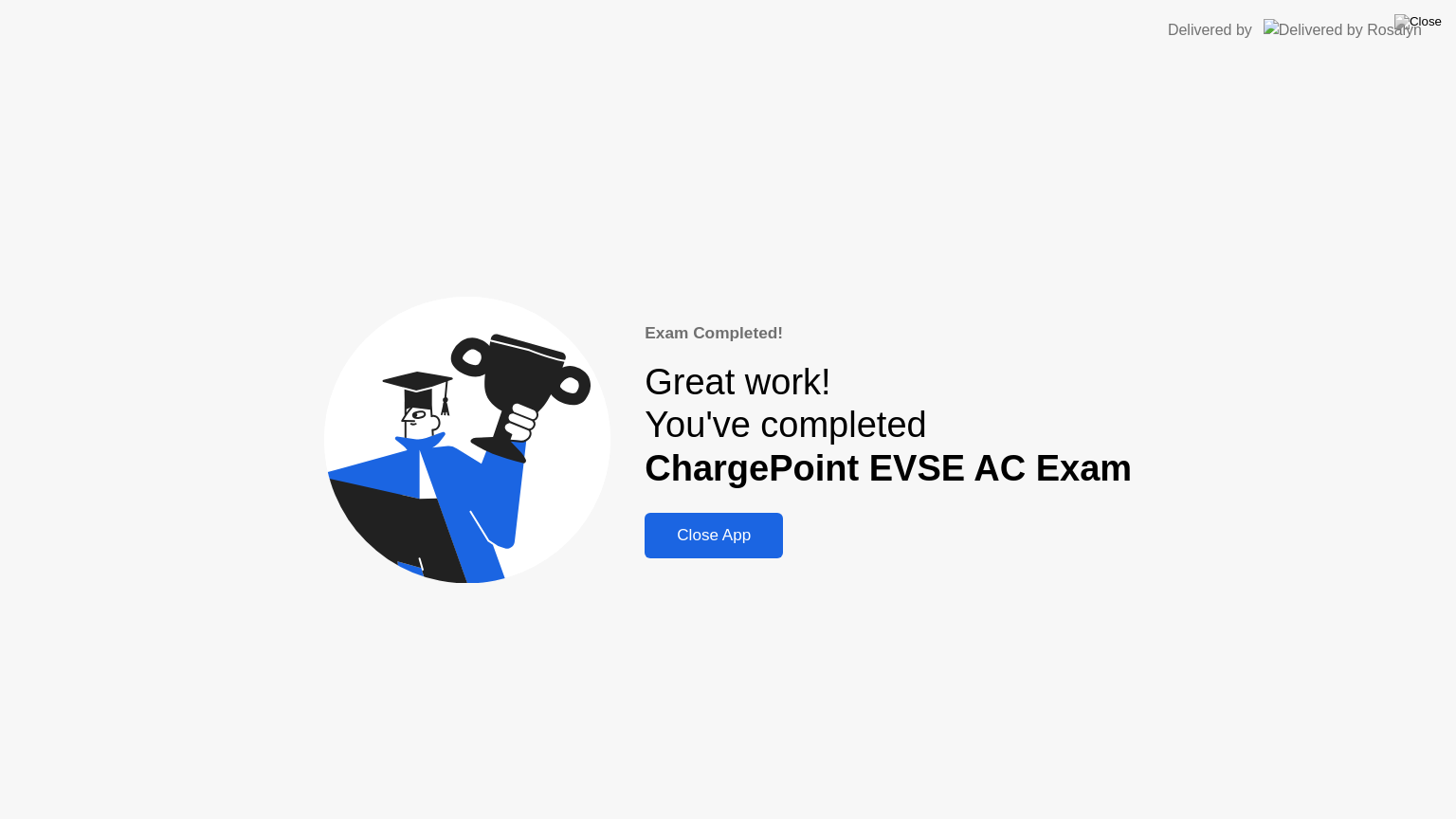
click at [768, 553] on button "Close App" at bounding box center [714, 536] width 139 height 46
